Goal: Information Seeking & Learning: Learn about a topic

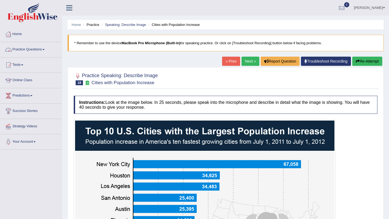
click at [24, 49] on link "Practice Questions" at bounding box center [31, 49] width 62 height 14
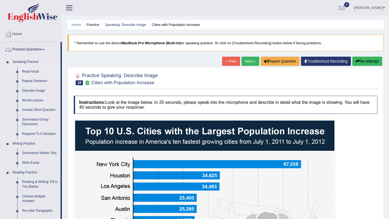
click at [29, 69] on link "Read Aloud" at bounding box center [40, 72] width 41 height 10
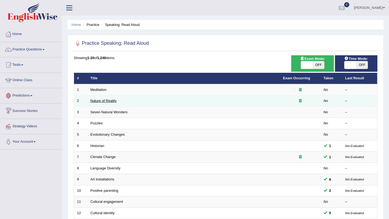
click at [103, 99] on link "Nature of Reality" at bounding box center [103, 101] width 26 height 4
